Goal: Answer question/provide support

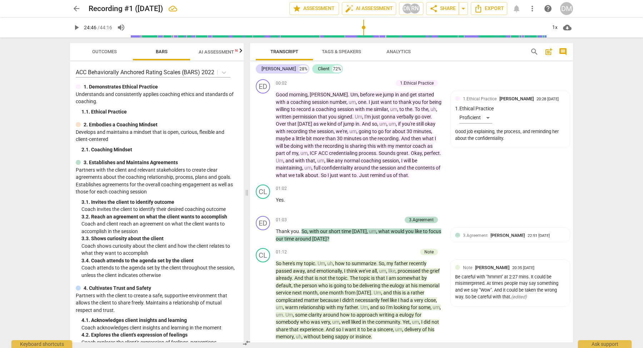
scroll to position [3268, 0]
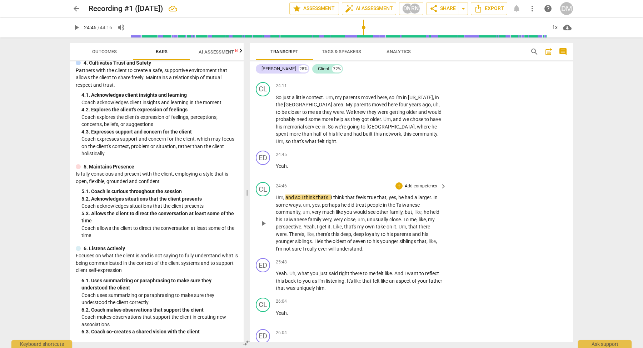
click at [265, 219] on span "play_arrow" at bounding box center [263, 223] width 9 height 9
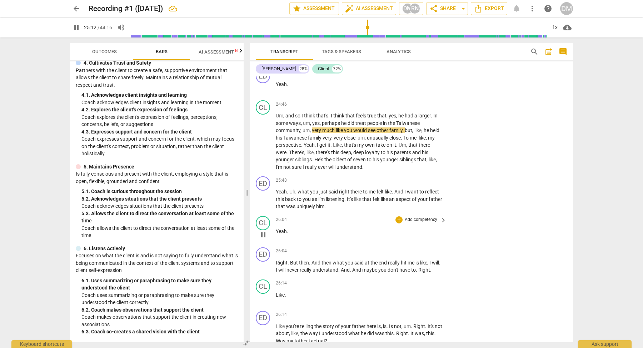
scroll to position [3352, 0]
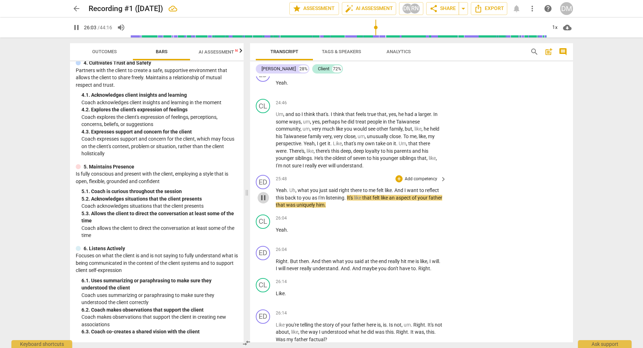
click at [263, 194] on span "pause" at bounding box center [263, 198] width 9 height 9
type input "1564"
click at [436, 176] on p "Add competency" at bounding box center [421, 179] width 34 height 6
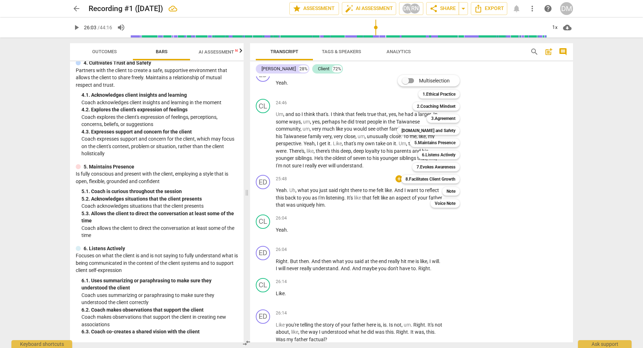
drag, startPoint x: 242, startPoint y: 200, endPoint x: 240, endPoint y: 208, distance: 8.1
click at [240, 208] on div at bounding box center [321, 174] width 643 height 348
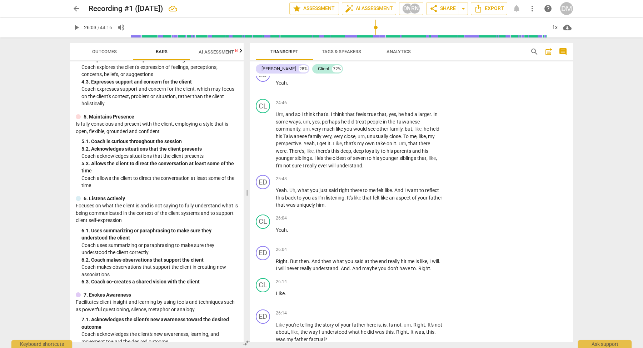
scroll to position [277, 0]
click at [441, 175] on span "keyboard_arrow_right" at bounding box center [443, 179] width 9 height 9
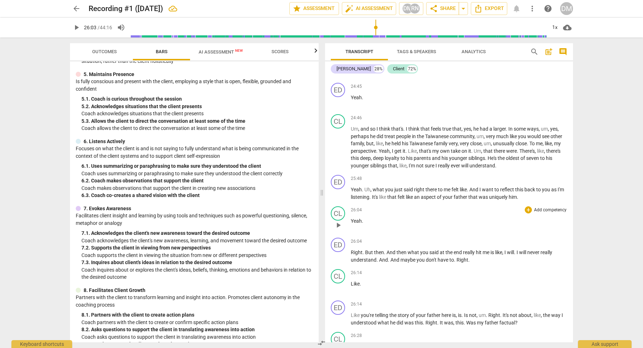
scroll to position [3054, 0]
click at [557, 177] on p "Add competency" at bounding box center [550, 180] width 34 height 6
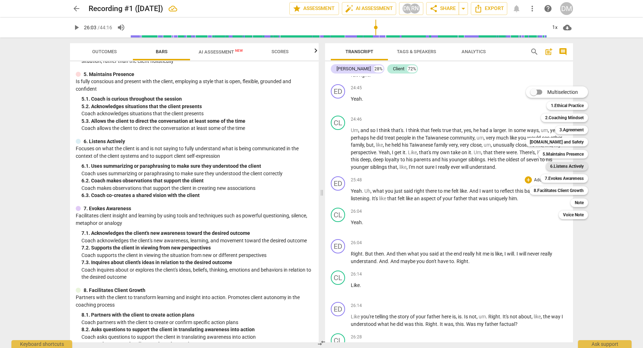
click at [575, 166] on b "6.Listens Actively" at bounding box center [567, 166] width 34 height 9
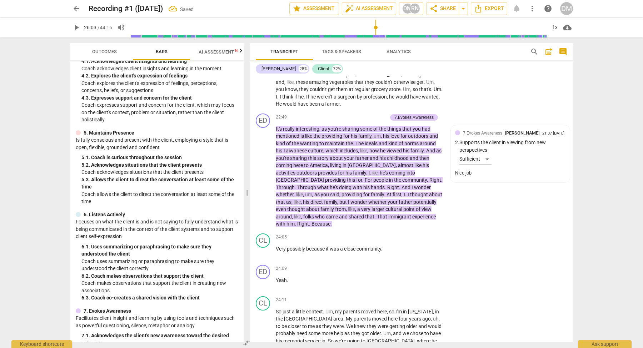
scroll to position [3407, 0]
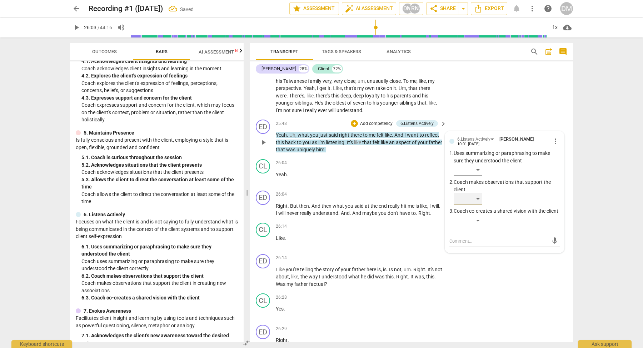
click at [476, 193] on div "​" at bounding box center [468, 198] width 29 height 11
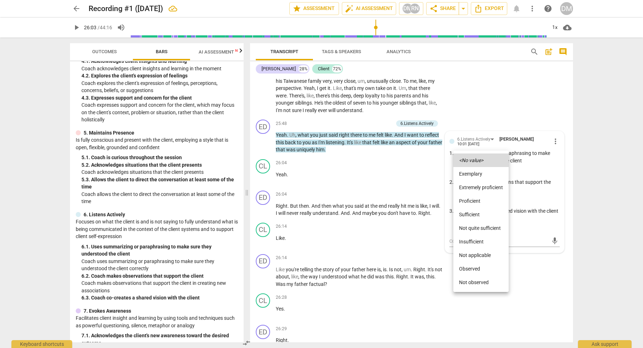
click at [481, 228] on li "Not quite sufficient" at bounding box center [480, 229] width 55 height 14
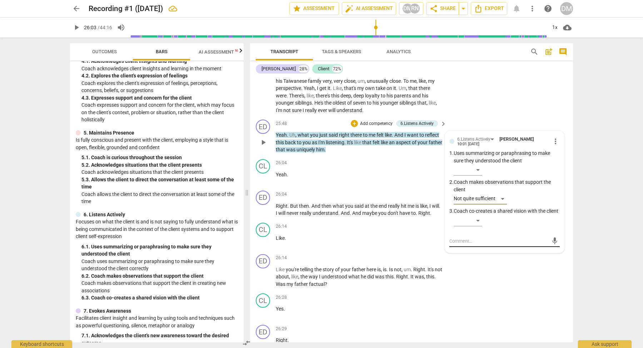
click at [478, 238] on textarea at bounding box center [499, 241] width 99 height 7
type textarea "W"
type textarea "Wa"
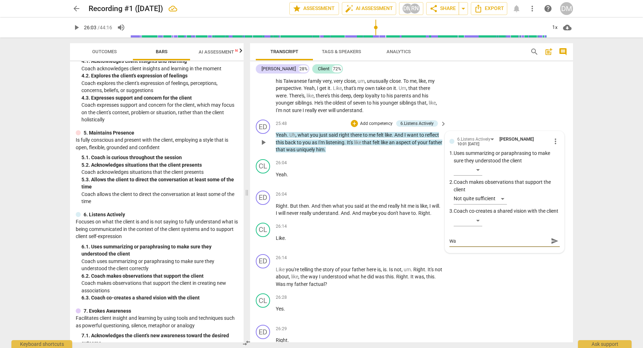
type textarea "Wat"
type textarea "Watc"
type textarea "Watcf"
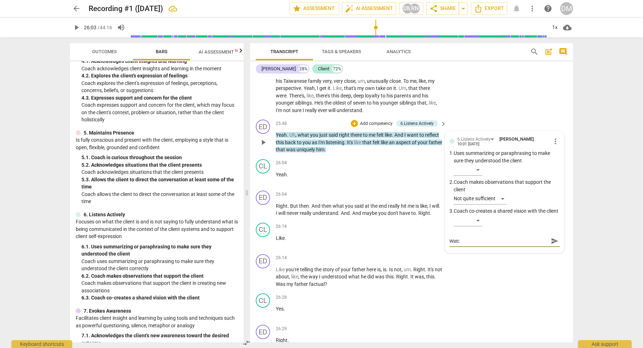
type textarea "Watcf"
type textarea "Watcfh"
type textarea "Watch"
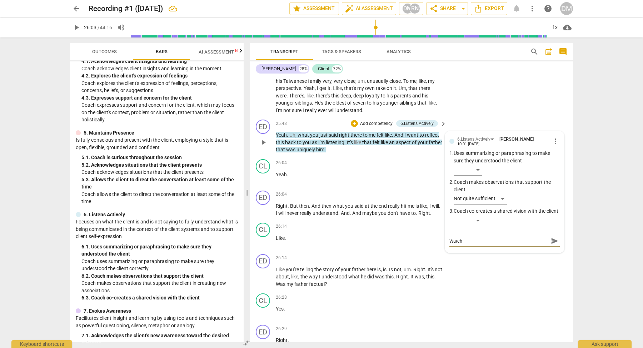
type textarea "Watch t"
type textarea "Watch te"
type textarea "Watch teh"
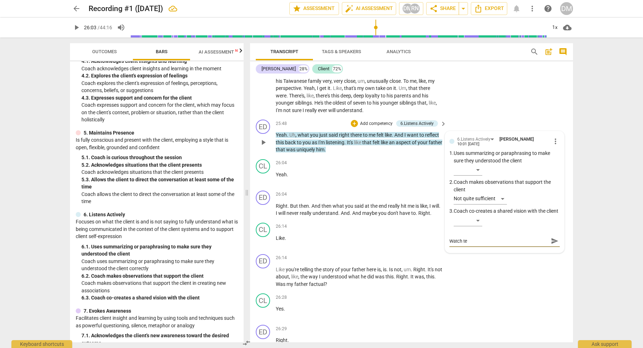
type textarea "Watch teh"
type textarea "Watch teh w"
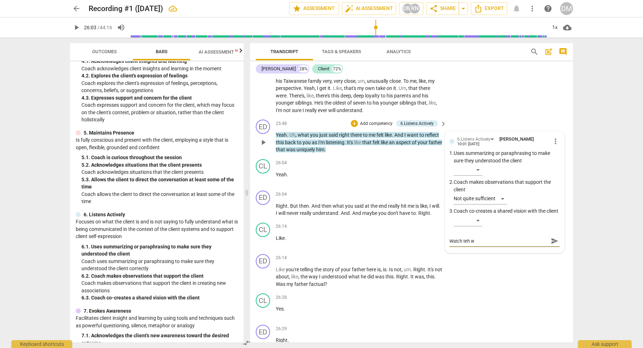
type textarea "Watch teh wo"
type textarea "Watch teh wor"
type textarea "Watch teh wo"
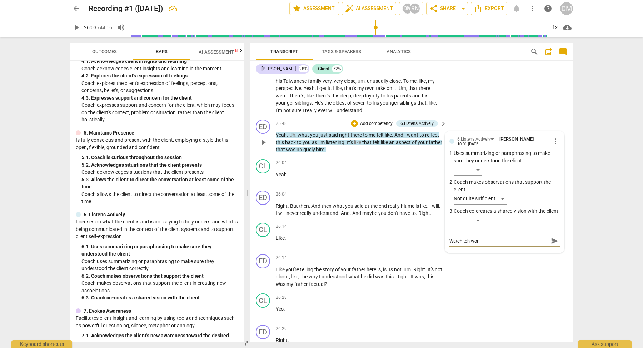
type textarea "Watch teh wo"
type textarea "Watch teh w"
type textarea "Watch teh"
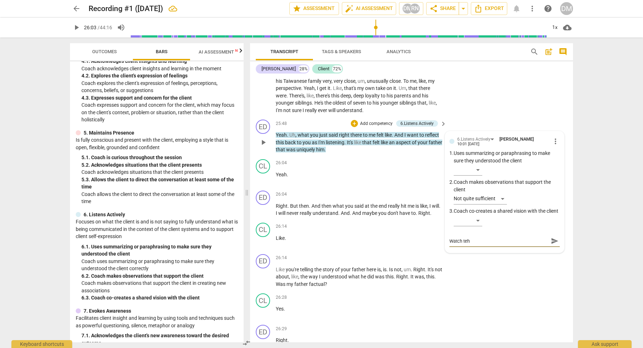
type textarea "Watch teh"
type textarea "Watch te"
type textarea "Watch t"
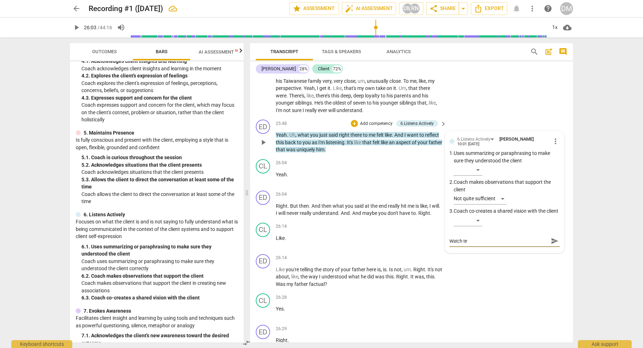
type textarea "Watch t"
type textarea "Watch th"
type textarea "Watch the"
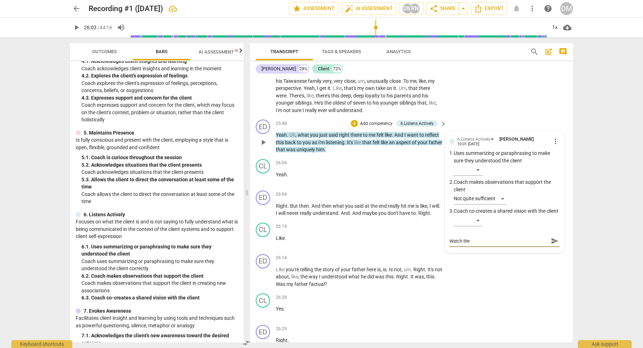
type textarea "Watch the"
type textarea "Watch the w"
type textarea "Watch the wo"
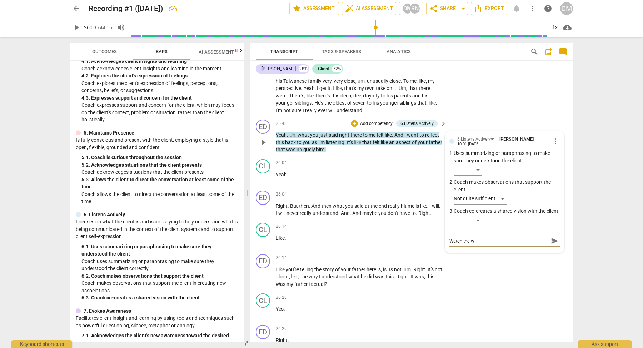
type textarea "Watch the wo"
type textarea "Watch the wor"
type textarea "Watch the word"
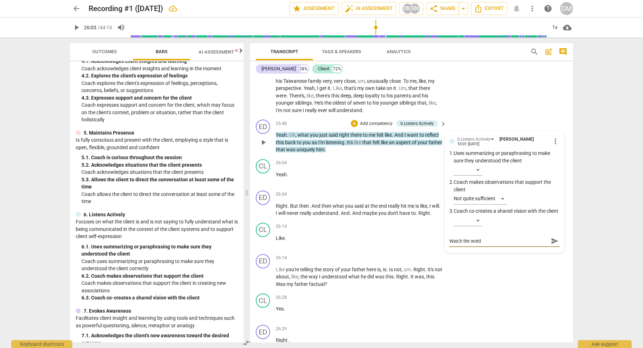
type textarea "Watch the wordi"
type textarea "Watch the wordin"
type textarea "Watch the wording"
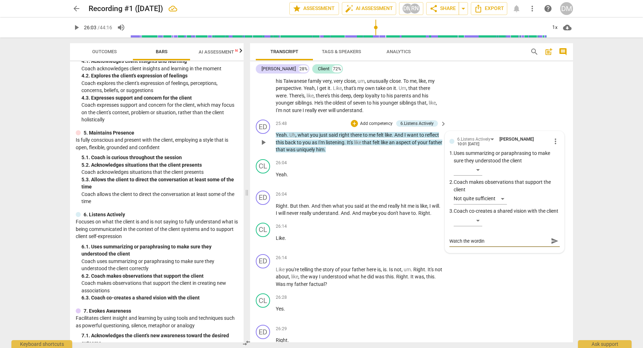
type textarea "Watch the wording"
type textarea "Watch the wording a"
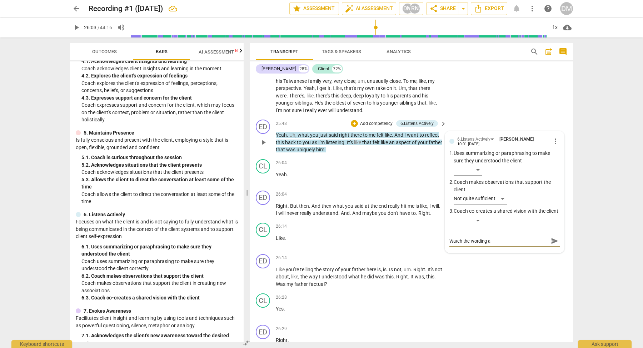
type textarea "Watch the wording ar"
type textarea "Watch the wording aro"
type textarea "Watch the wording arou"
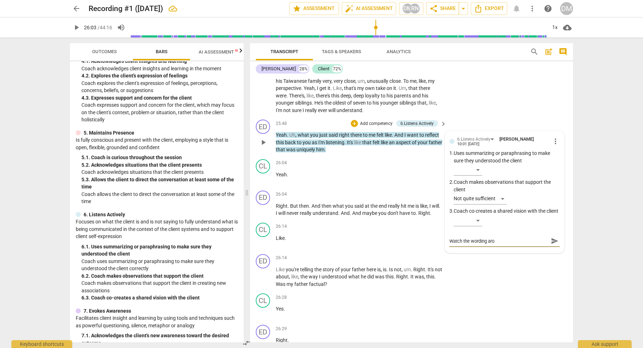
type textarea "Watch the wording arou"
type textarea "Watch the wording aroud"
type textarea "Watch the wording aroudn"
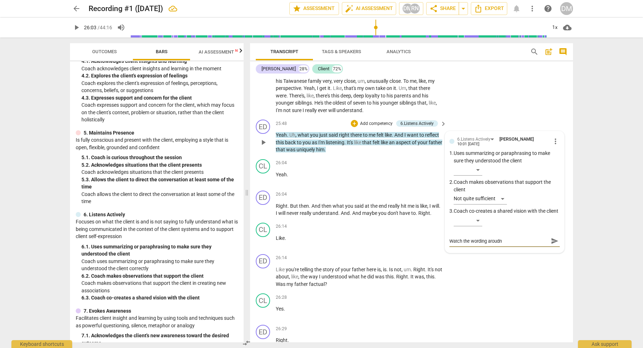
type textarea "Watch the wording aroud"
type textarea "Watch the wording arou"
type textarea "Watch the wording aroun"
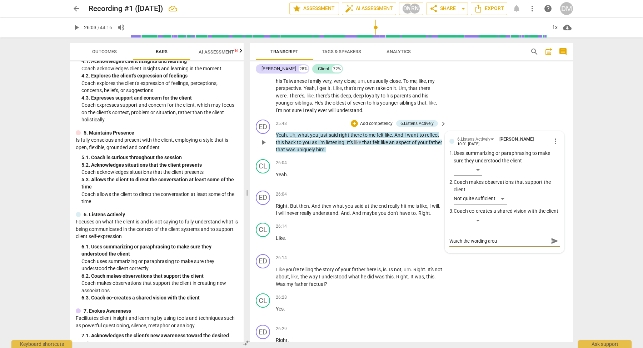
type textarea "Watch the wording aroun"
type textarea "Watch the wording around"
type textarea "Watch the wording aroun"
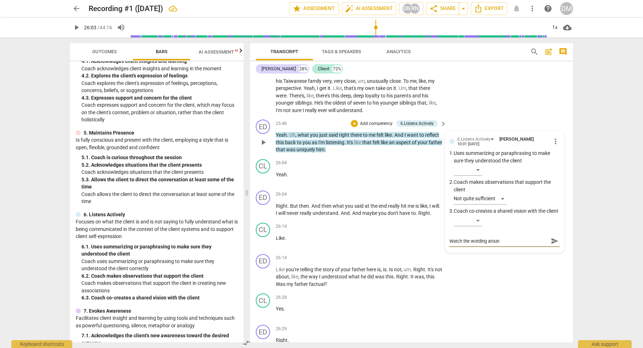
type textarea "Watch the wording arou"
type textarea "Watch the wording aro"
type textarea "Watch the wording ar"
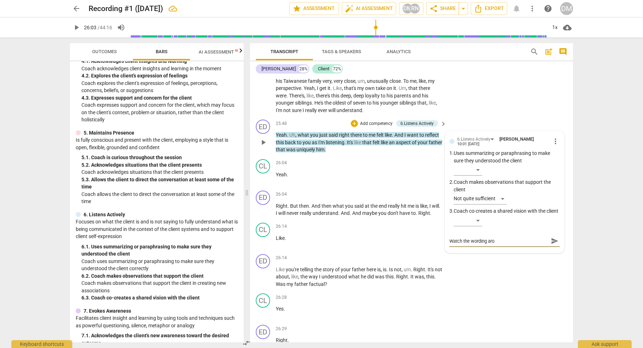
type textarea "Watch the wording ar"
type textarea "Watch the wording a"
type textarea "Watch the wording"
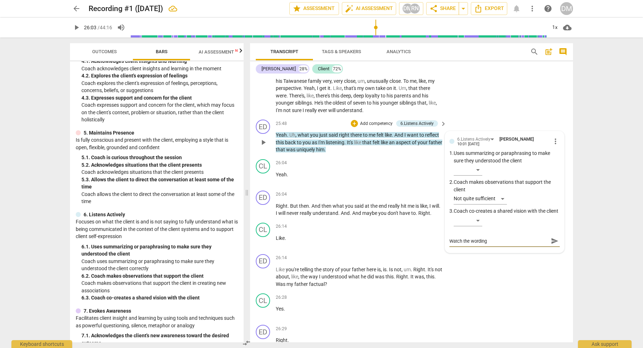
type textarea "Watch the wording"
type textarea "Watch the wordin"
type textarea "Watch the wordi"
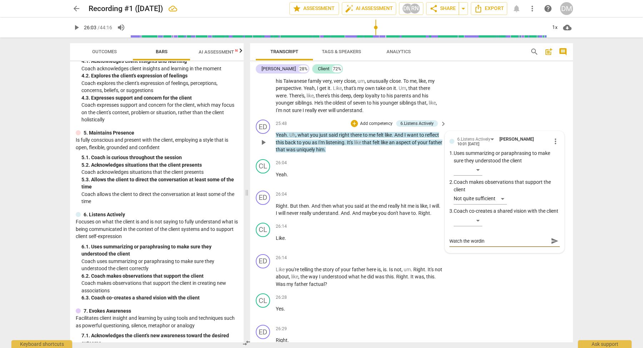
type textarea "Watch the wordi"
type textarea "Watch the word"
type textarea "Watch the wor"
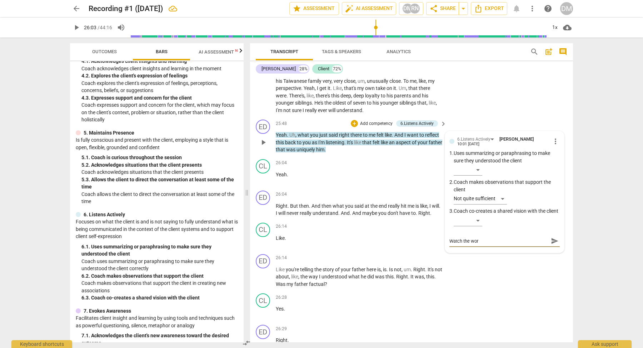
type textarea "Watch the wo"
type textarea "Watch the w"
type textarea "Watch the"
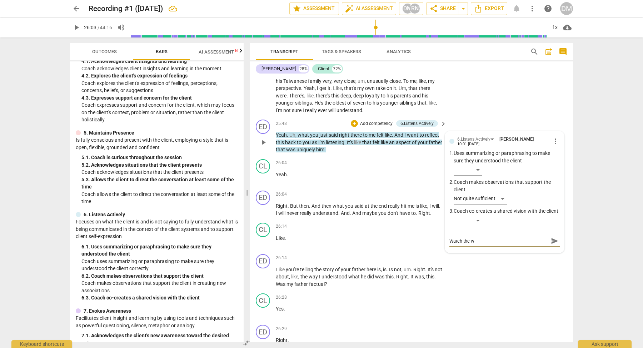
type textarea "Watch the"
type textarea "Watch th"
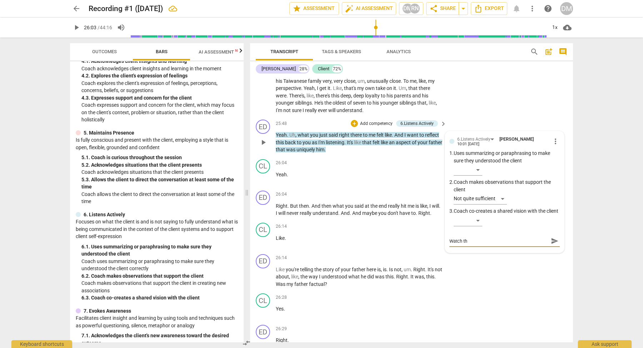
type textarea "Watch t"
type textarea "Watch"
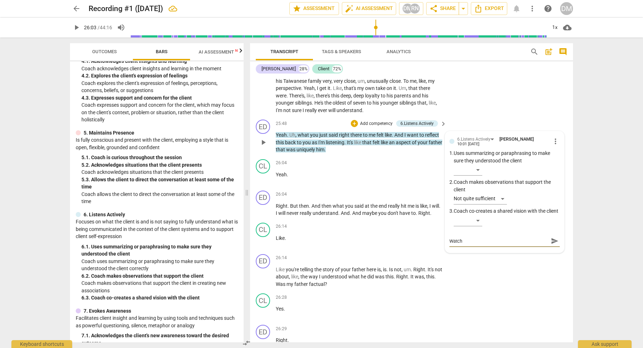
type textarea "Watch"
type textarea "Watc"
type textarea "Wat"
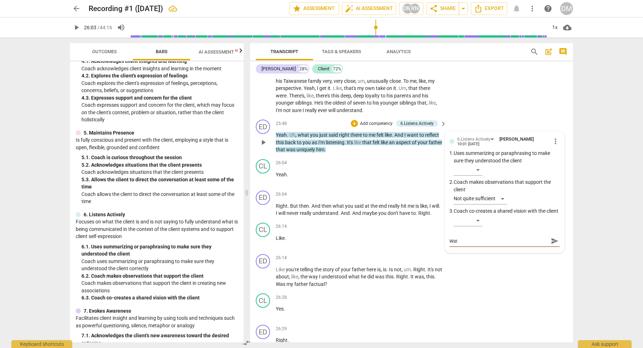
type textarea "Wa"
type textarea "W"
type textarea "Y"
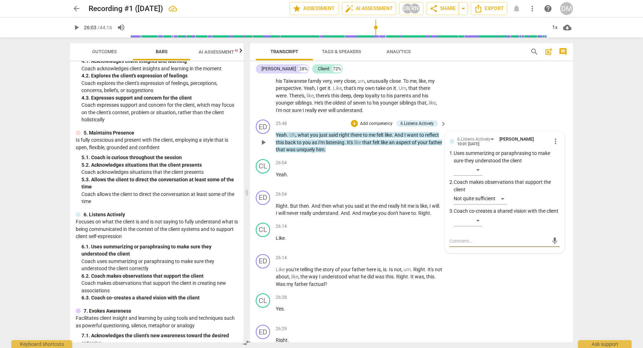
type textarea "Y"
type textarea "Yo"
type textarea "You"
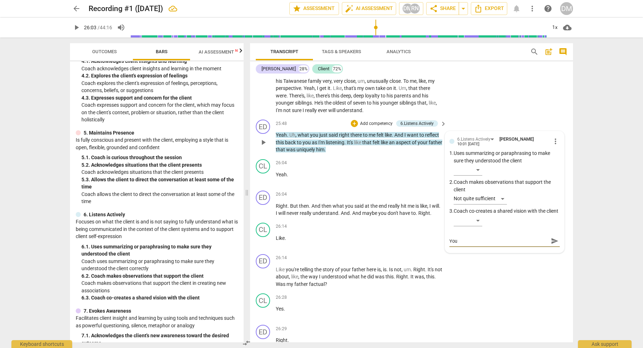
type textarea "You"
type textarea "You w"
type textarea "You wa"
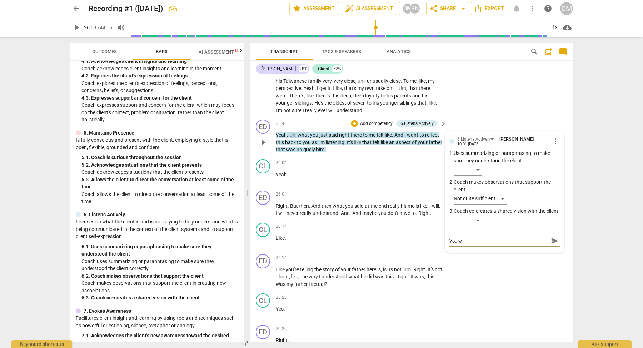
type textarea "You wa"
type textarea "You wan"
type textarea "You want"
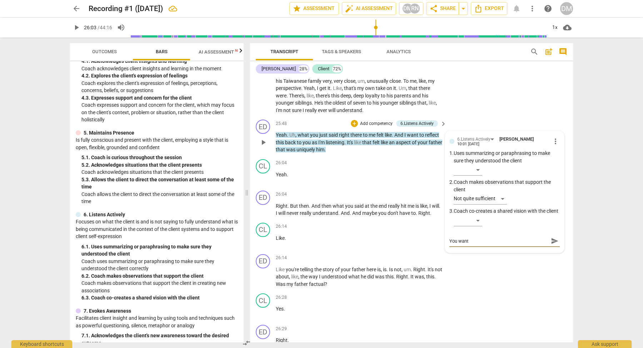
type textarea "You want"
type textarea "You want t"
type textarea "You want to"
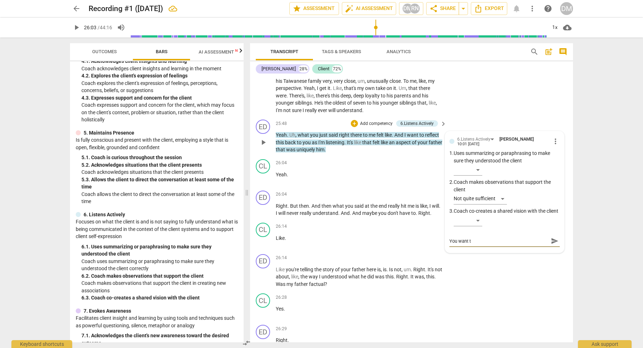
type textarea "You want to"
type textarea "You want to b"
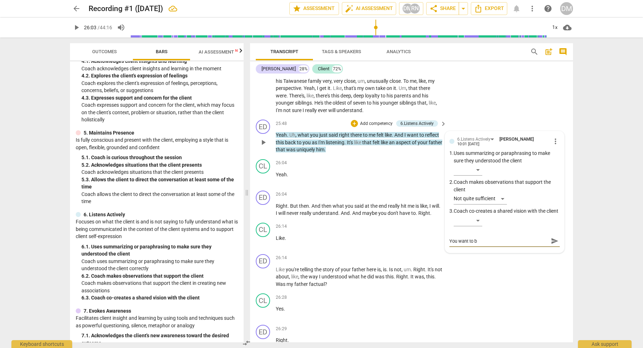
type textarea "You want to be"
type textarea "You want to be c"
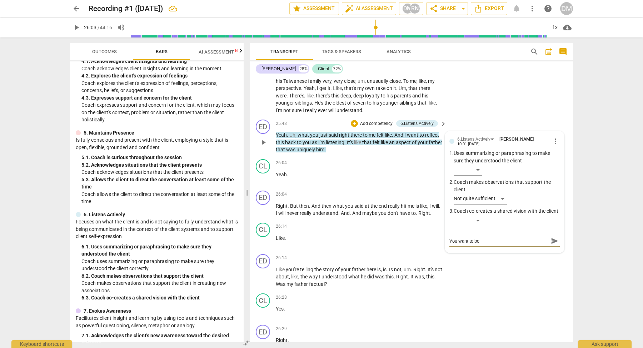
type textarea "You want to be c"
type textarea "You want to be ca"
type textarea "You want to be car"
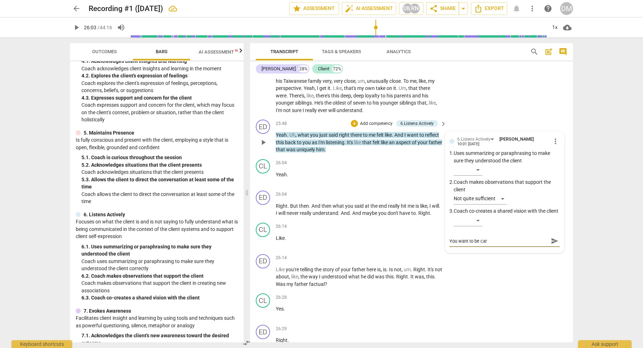
type textarea "You want to be care"
type textarea "You want to be caref"
type textarea "You want to be carefu"
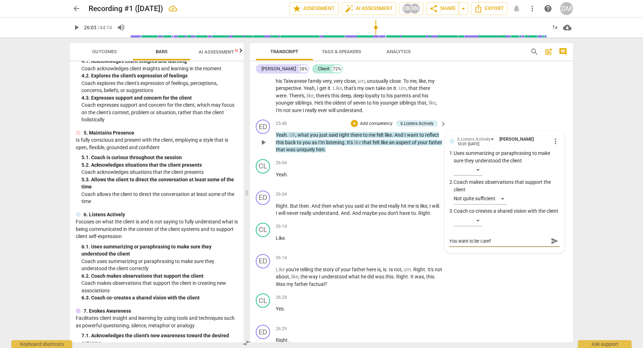
type textarea "You want to be carefu"
type textarea "You want to be careful"
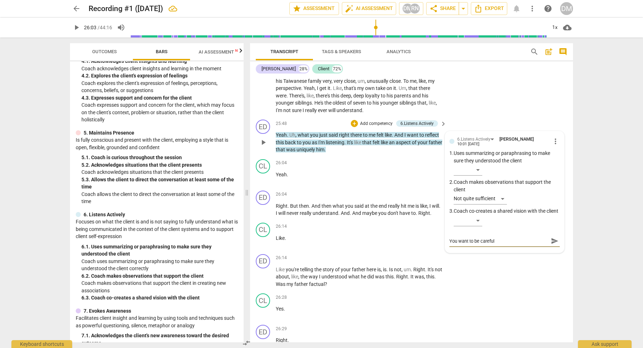
type textarea "You want to be careful w"
type textarea "You want to be careful wi"
type textarea "You want to be careful wit"
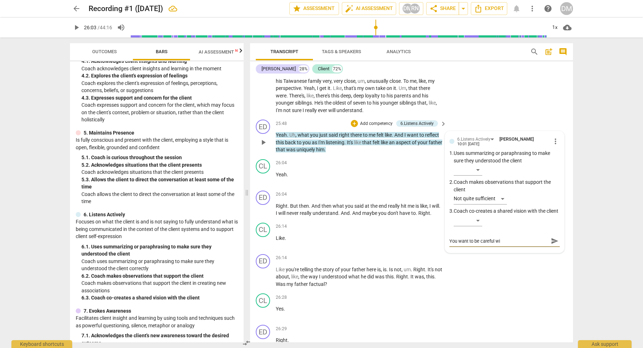
type textarea "You want to be careful wit"
type textarea "You want to be careful with"
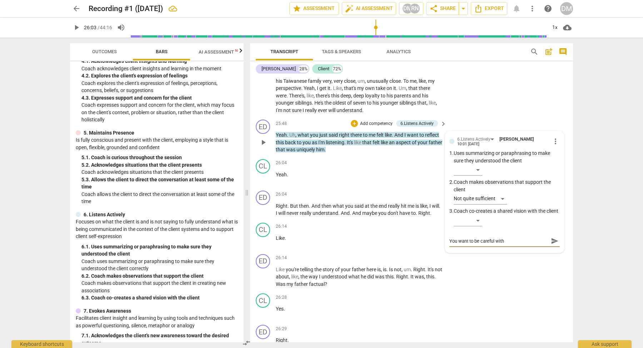
type textarea "You want to be careful with f"
type textarea "You want to be careful with fr"
type textarea "You want to be careful with fra"
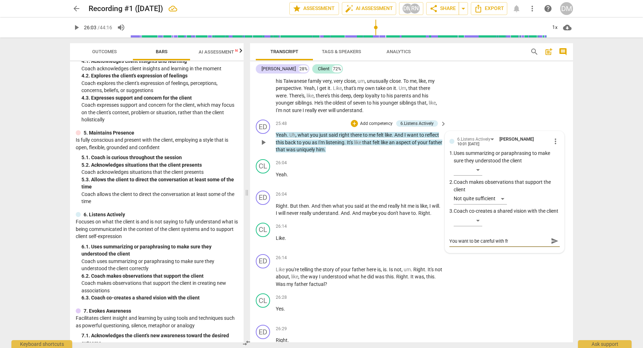
type textarea "You want to be careful with fra"
type textarea "You want to be careful with fram"
type textarea "You want to be careful with frami"
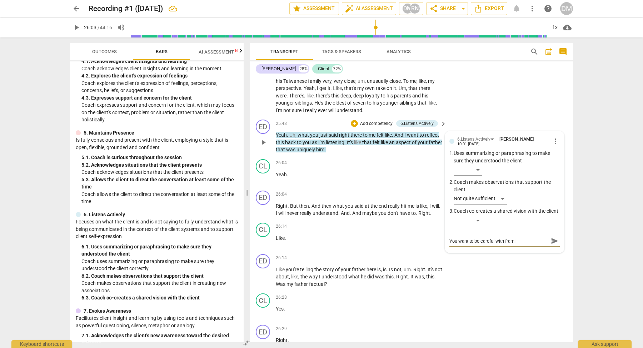
type textarea "You want to be careful with framin"
type textarea "You want to be careful with framing"
click at [476, 238] on textarea "You want to be careful with framing the question. Ex. It seems like.......What …" at bounding box center [499, 245] width 99 height 14
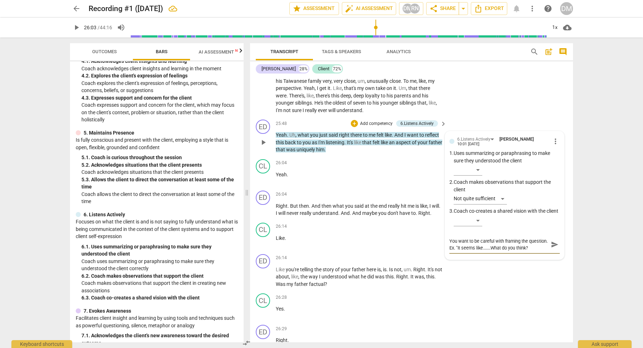
click at [460, 238] on textarea "You want to be careful with framing the question. Ex. "It seems like.......What…" at bounding box center [499, 245] width 99 height 14
click at [552, 241] on span "send" at bounding box center [555, 245] width 8 height 8
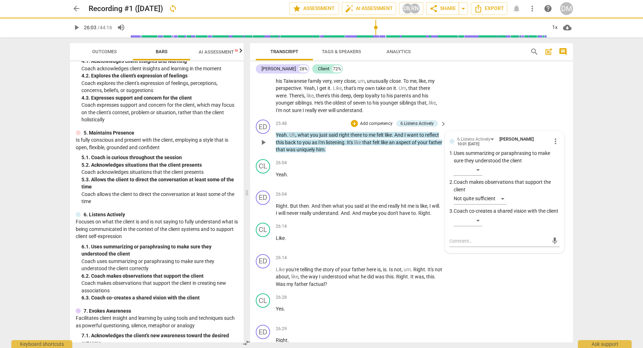
scroll to position [0, 0]
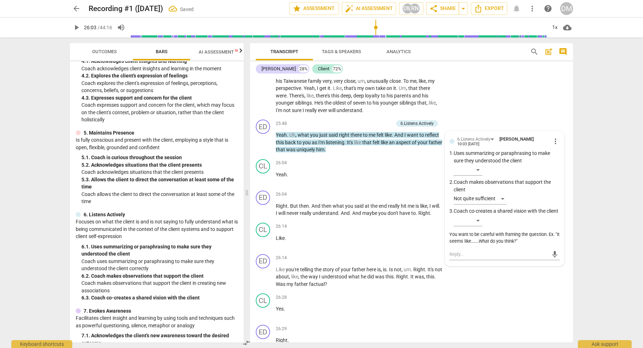
click at [543, 71] on div "[PERSON_NAME] 28% Client 72%" at bounding box center [412, 69] width 312 height 12
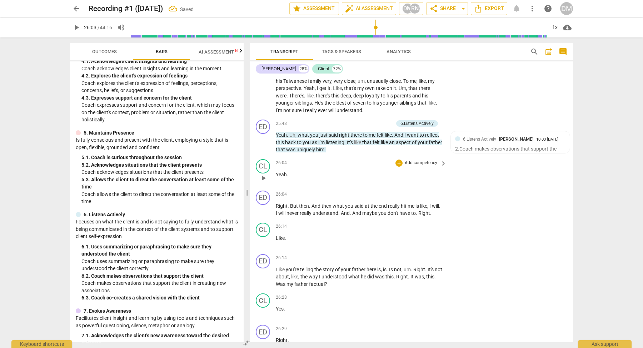
click at [264, 174] on span "play_arrow" at bounding box center [263, 178] width 9 height 9
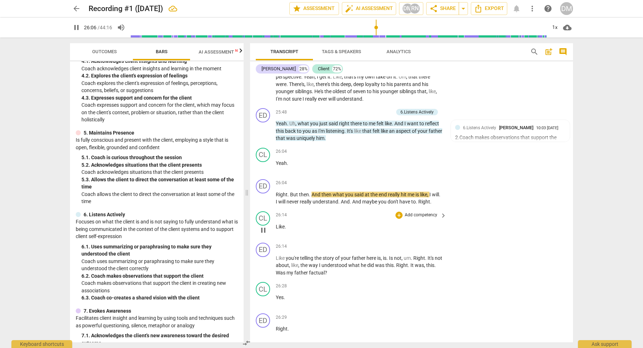
scroll to position [3421, 0]
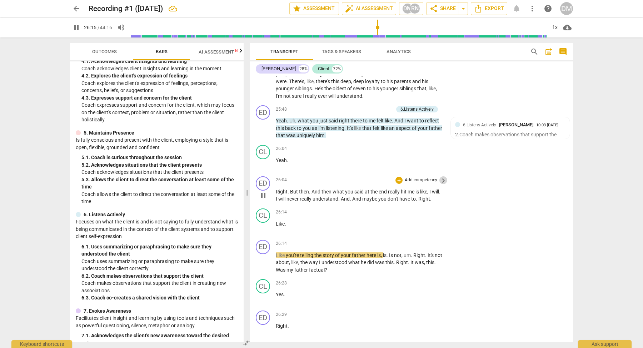
click at [442, 177] on span "keyboard_arrow_right" at bounding box center [443, 181] width 9 height 9
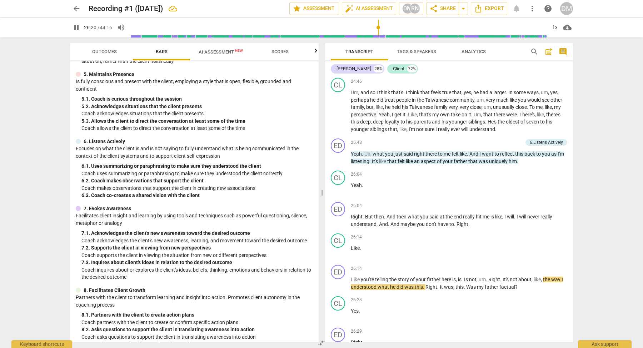
scroll to position [3165, 0]
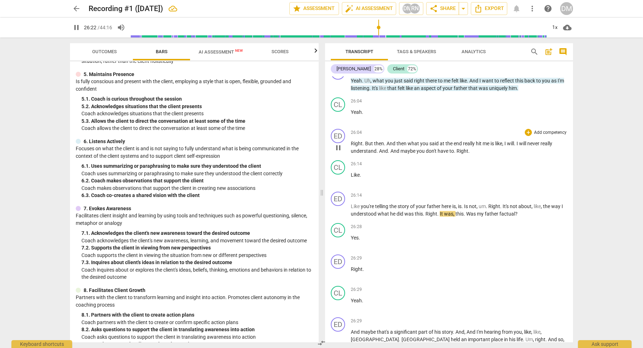
click at [340, 144] on span "pause" at bounding box center [338, 148] width 9 height 9
click at [336, 144] on span "play_arrow" at bounding box center [338, 148] width 9 height 9
click at [553, 130] on p "Add competency" at bounding box center [550, 133] width 34 height 6
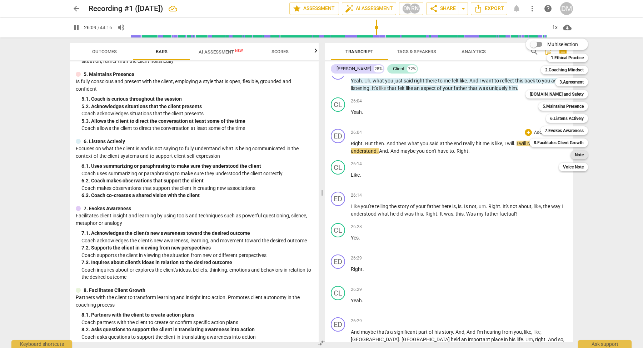
click at [580, 158] on b "Note" at bounding box center [579, 155] width 9 height 9
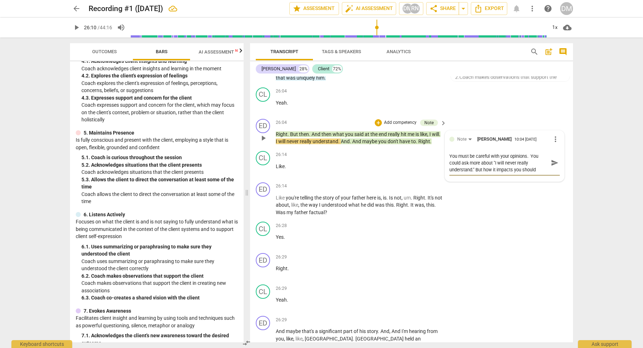
scroll to position [6, 0]
click at [551, 159] on span "send" at bounding box center [555, 163] width 8 height 8
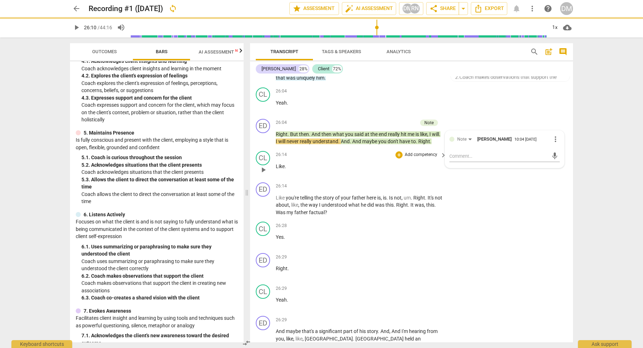
scroll to position [0, 0]
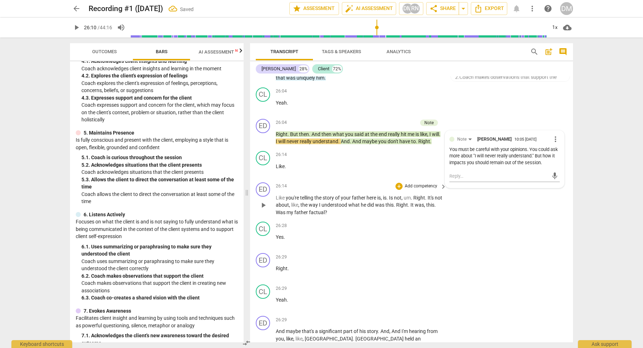
drag, startPoint x: 263, startPoint y: 137, endPoint x: 317, endPoint y: 150, distance: 55.6
click at [263, 166] on span "play_arrow" at bounding box center [263, 170] width 9 height 9
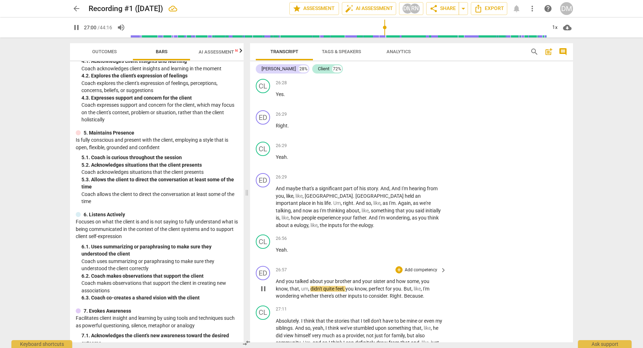
scroll to position [3625, 0]
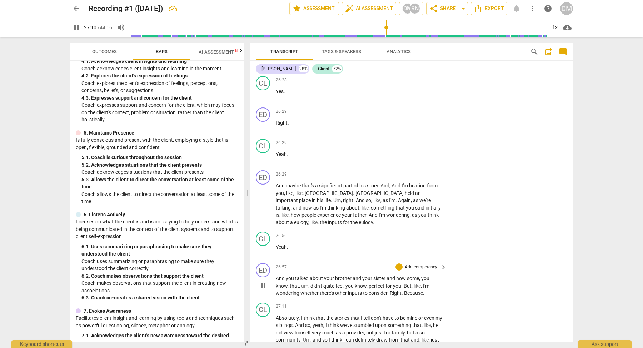
click at [433, 264] on p "Add competency" at bounding box center [421, 267] width 34 height 6
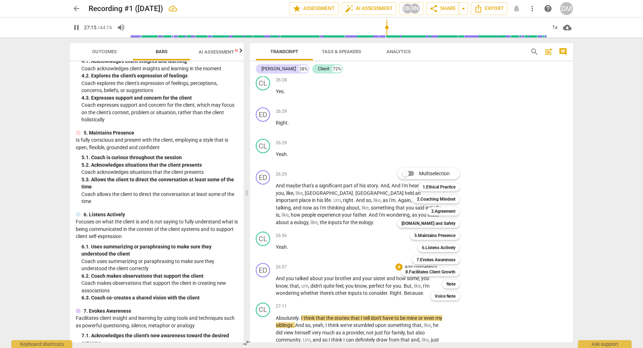
click at [269, 254] on div at bounding box center [321, 174] width 643 height 348
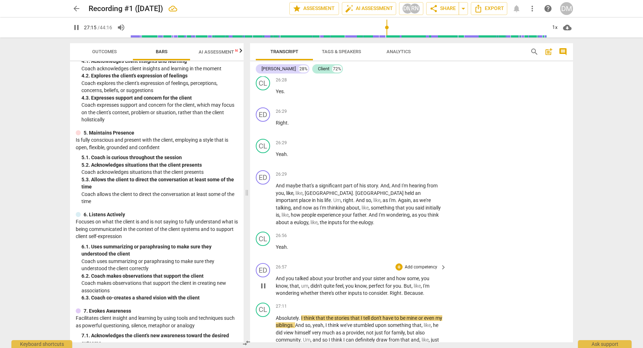
click at [265, 282] on span "pause" at bounding box center [263, 286] width 9 height 9
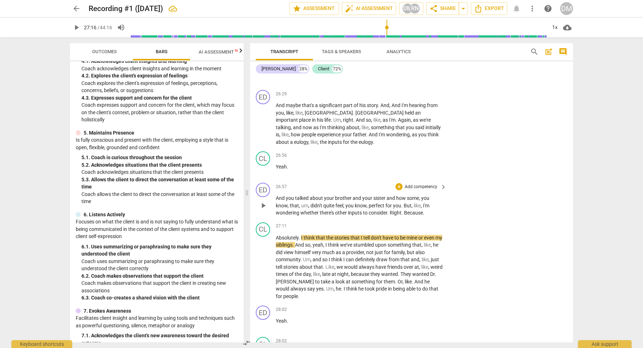
scroll to position [3706, 0]
click at [264, 262] on span "play_arrow" at bounding box center [263, 266] width 9 height 9
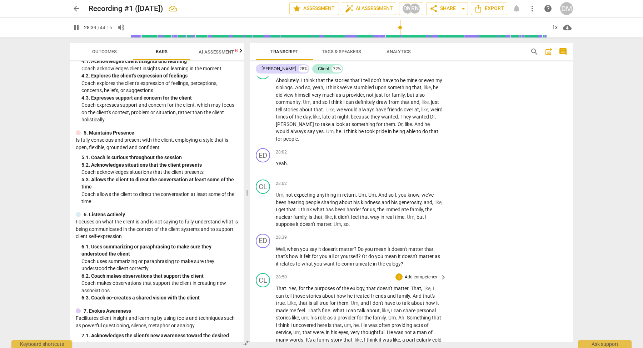
scroll to position [3871, 0]
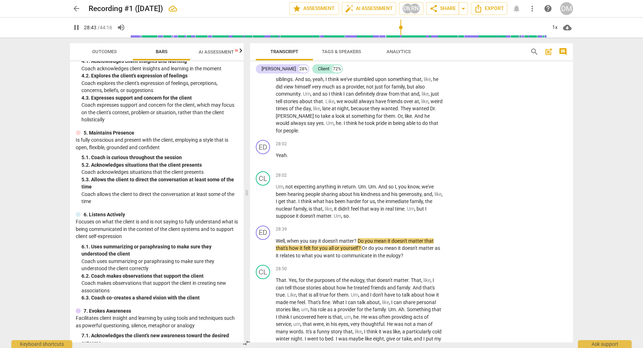
click at [443, 226] on span "keyboard_arrow_right" at bounding box center [443, 230] width 9 height 9
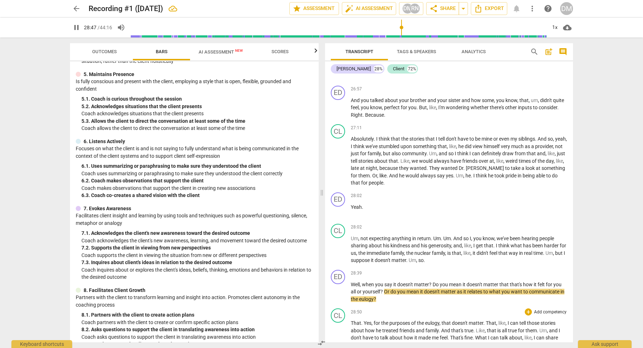
scroll to position [3484, 0]
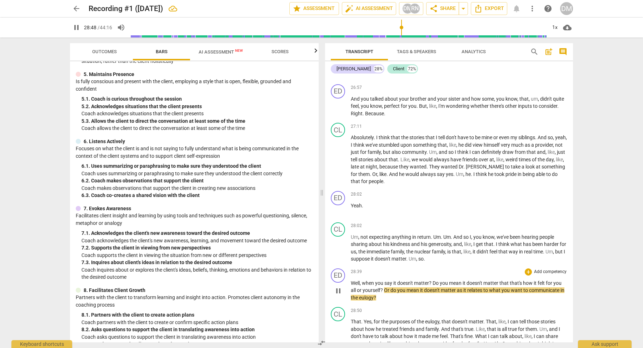
click at [337, 287] on span "pause" at bounding box center [338, 291] width 9 height 9
click at [561, 269] on p "Add competency" at bounding box center [550, 272] width 34 height 6
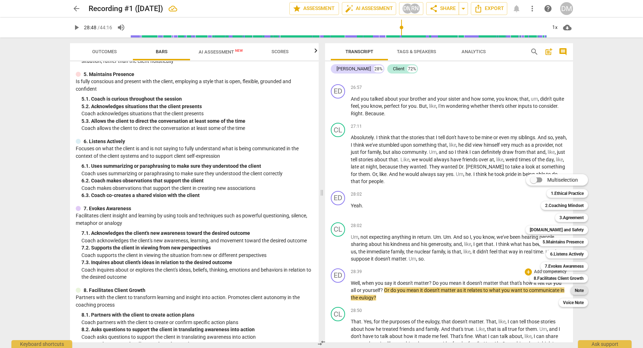
click at [582, 291] on b "Note" at bounding box center [579, 291] width 9 height 9
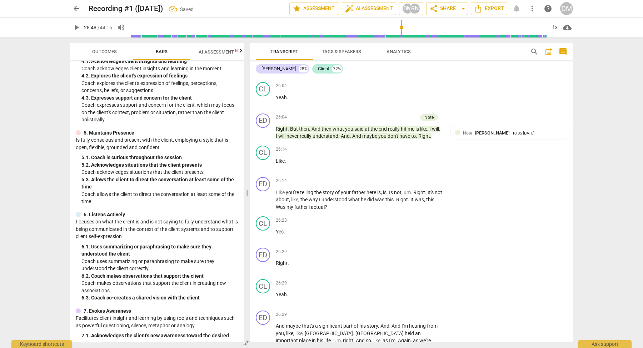
scroll to position [3888, 0]
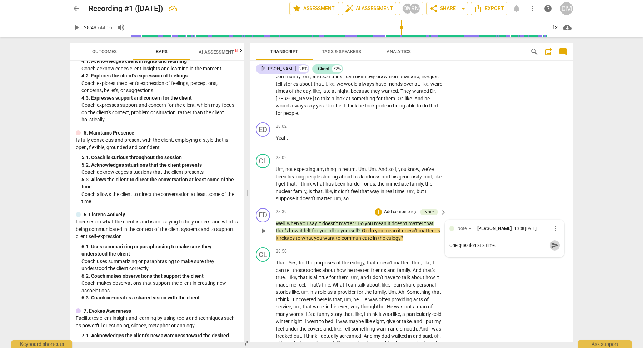
click at [551, 242] on span "send" at bounding box center [555, 246] width 8 height 8
click at [542, 159] on div "CL play_arrow pause 28:02 + Add competency keyboard_arrow_right Um , not expect…" at bounding box center [411, 178] width 323 height 54
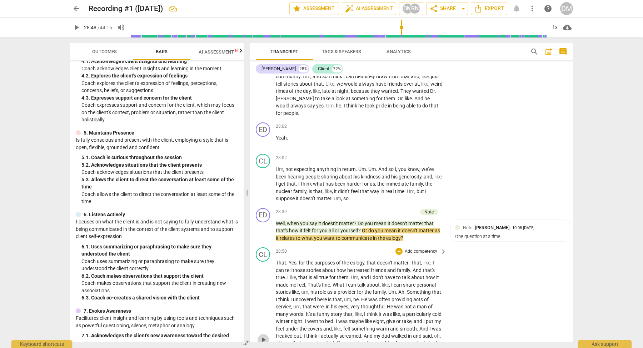
click at [265, 336] on span "play_arrow" at bounding box center [263, 340] width 9 height 9
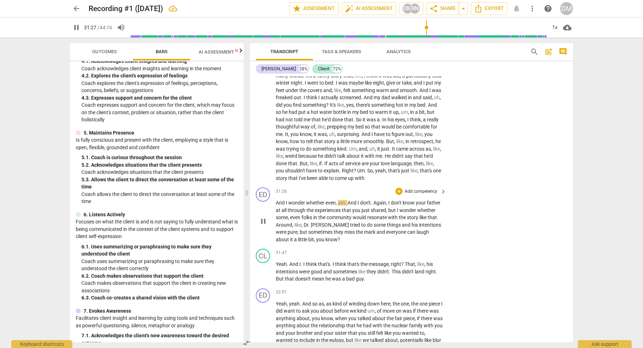
scroll to position [4128, 0]
click at [263, 216] on span "pause" at bounding box center [263, 220] width 9 height 9
click at [437, 186] on div "+ Add competency keyboard_arrow_right" at bounding box center [420, 190] width 53 height 8
click at [442, 186] on span "keyboard_arrow_right" at bounding box center [443, 190] width 9 height 9
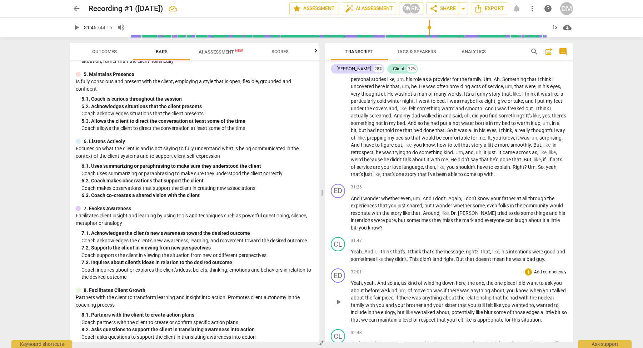
scroll to position [3751, 0]
click at [555, 183] on p "Add competency" at bounding box center [550, 186] width 34 height 6
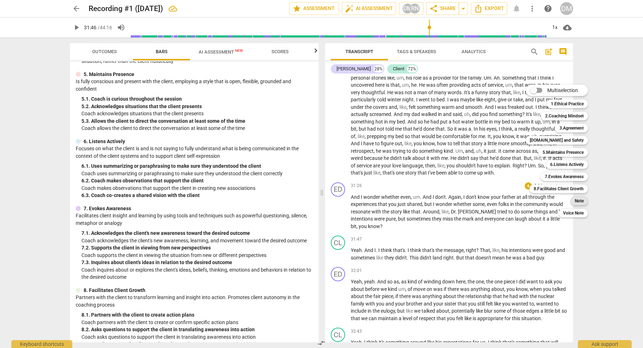
click at [583, 201] on b "Note" at bounding box center [579, 201] width 9 height 9
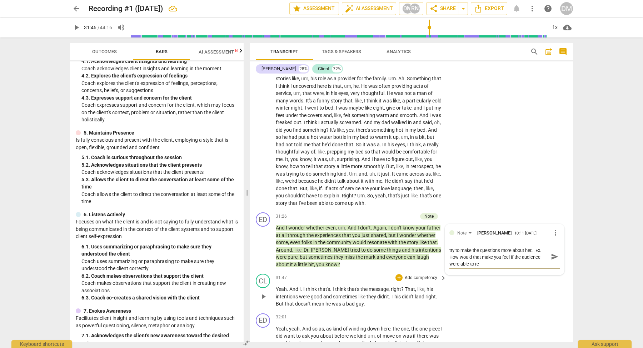
scroll to position [0, 0]
click at [552, 256] on span "send" at bounding box center [555, 260] width 8 height 8
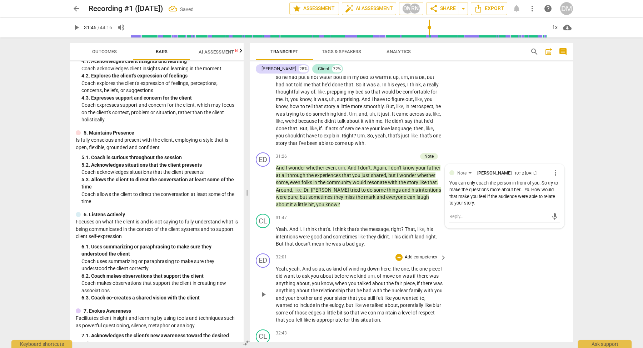
scroll to position [4164, 0]
click at [266, 231] on span "play_arrow" at bounding box center [263, 235] width 9 height 9
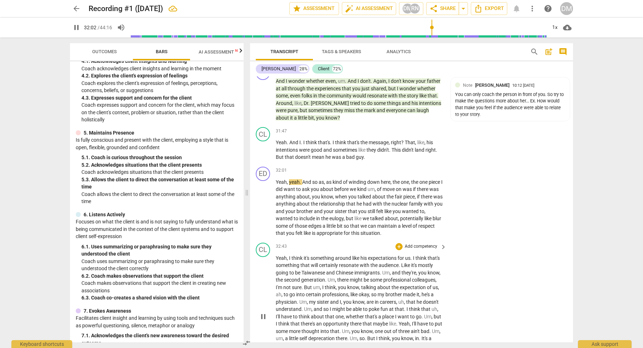
scroll to position [4262, 0]
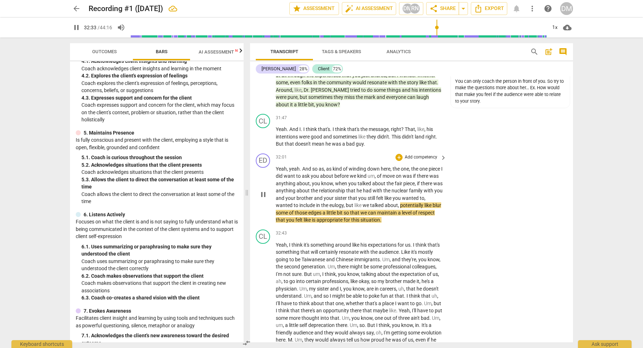
click at [263, 190] on span "pause" at bounding box center [263, 194] width 9 height 9
click at [263, 190] on span "play_arrow" at bounding box center [263, 194] width 9 height 9
click at [277, 166] on span "Yeah" at bounding box center [281, 169] width 11 height 6
click at [264, 190] on span "pause" at bounding box center [263, 194] width 9 height 9
click at [265, 190] on span "play_arrow" at bounding box center [263, 194] width 9 height 9
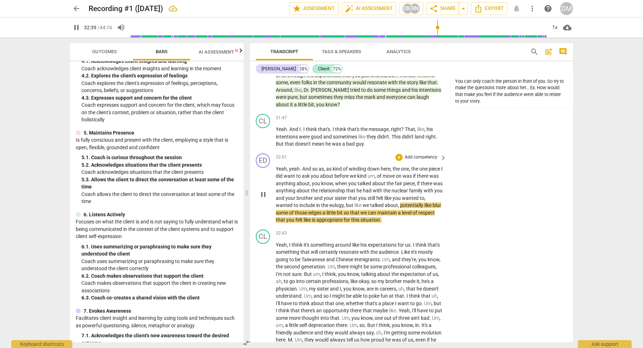
click at [278, 166] on span "Yeah" at bounding box center [281, 169] width 11 height 6
click at [276, 151] on div "ED play_arrow pause 32:01 + Add competency keyboard_arrow_right Yeah , yeah . A…" at bounding box center [411, 189] width 323 height 76
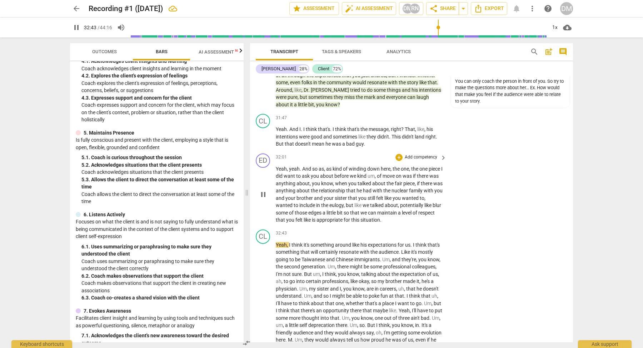
click at [265, 190] on span "pause" at bounding box center [263, 194] width 9 height 9
click at [274, 168] on div "play_arrow pause" at bounding box center [267, 195] width 18 height 54
click at [278, 166] on span "Yeah" at bounding box center [281, 169] width 11 height 6
click at [276, 166] on span "Yeah" at bounding box center [281, 169] width 11 height 6
click at [263, 190] on span "play_arrow" at bounding box center [263, 194] width 9 height 9
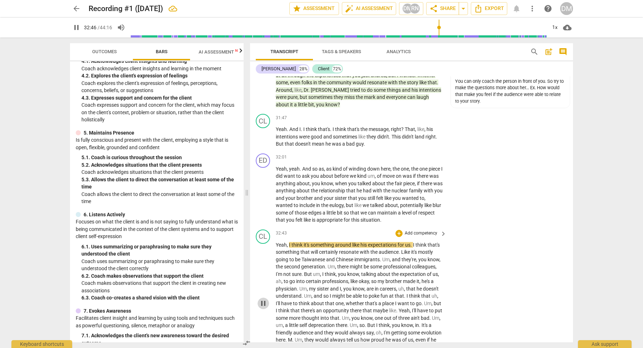
click at [264, 299] on span "pause" at bounding box center [263, 303] width 9 height 9
click at [443, 154] on span "keyboard_arrow_right" at bounding box center [443, 158] width 9 height 9
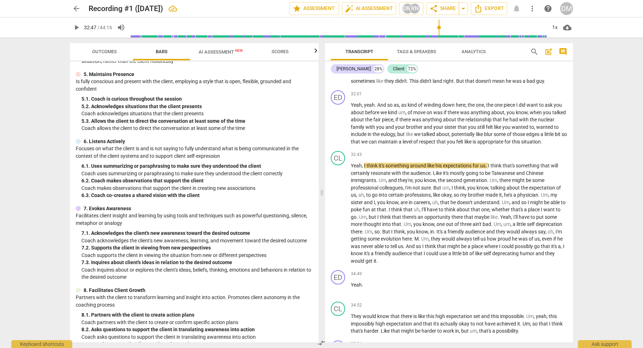
scroll to position [3881, 0]
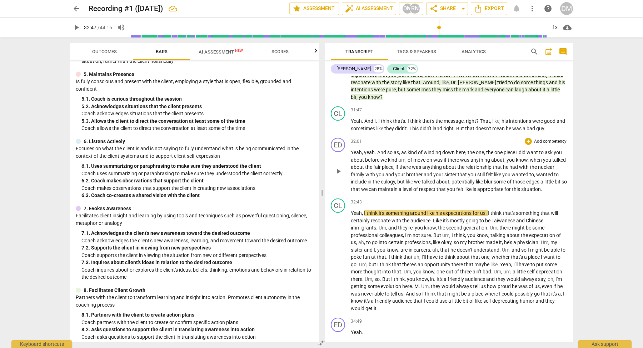
click at [553, 139] on p "Add competency" at bounding box center [550, 142] width 34 height 6
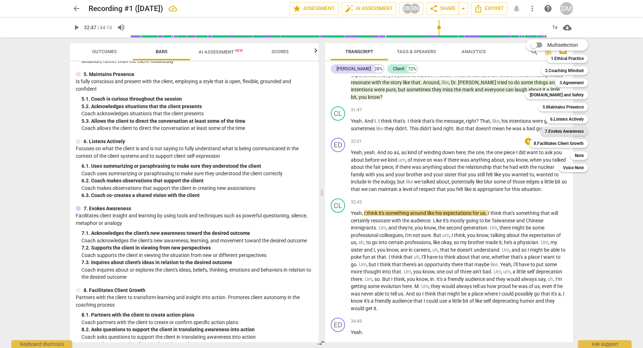
click at [577, 133] on b "7.Evokes Awareness" at bounding box center [564, 131] width 39 height 9
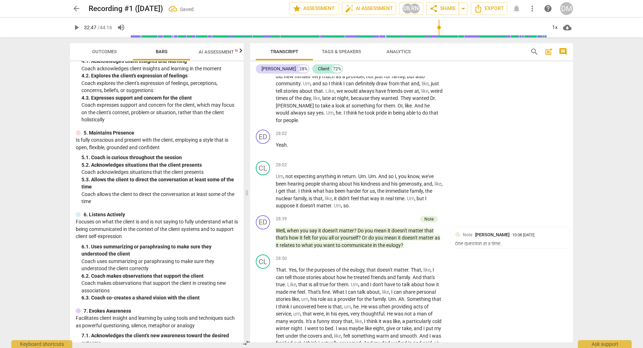
scroll to position [4291, 0]
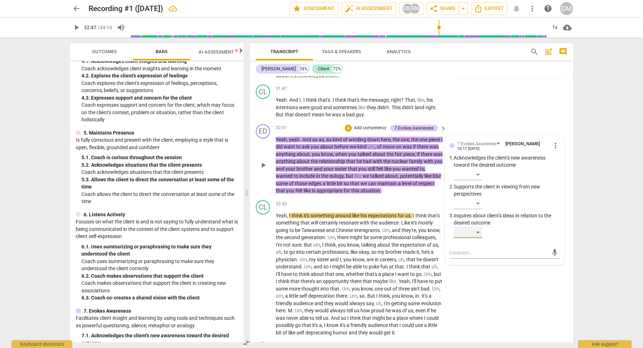
click at [480, 227] on div "​" at bounding box center [468, 232] width 29 height 11
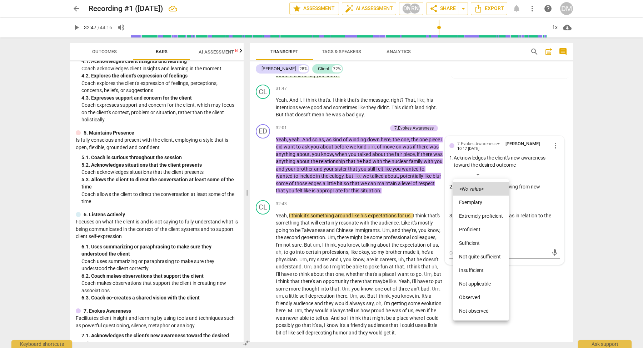
click at [489, 254] on li "Not quite sufficient" at bounding box center [480, 257] width 55 height 14
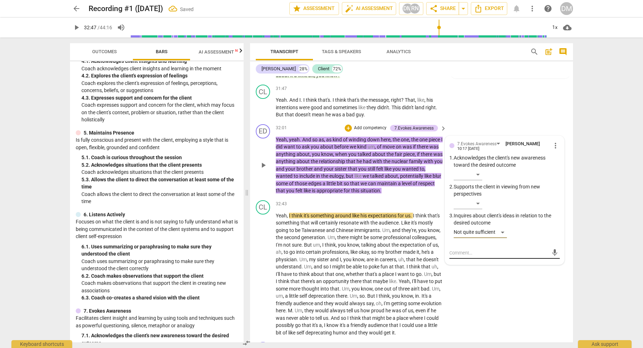
click at [469, 250] on textarea at bounding box center [499, 253] width 99 height 7
